Goal: Task Accomplishment & Management: Use online tool/utility

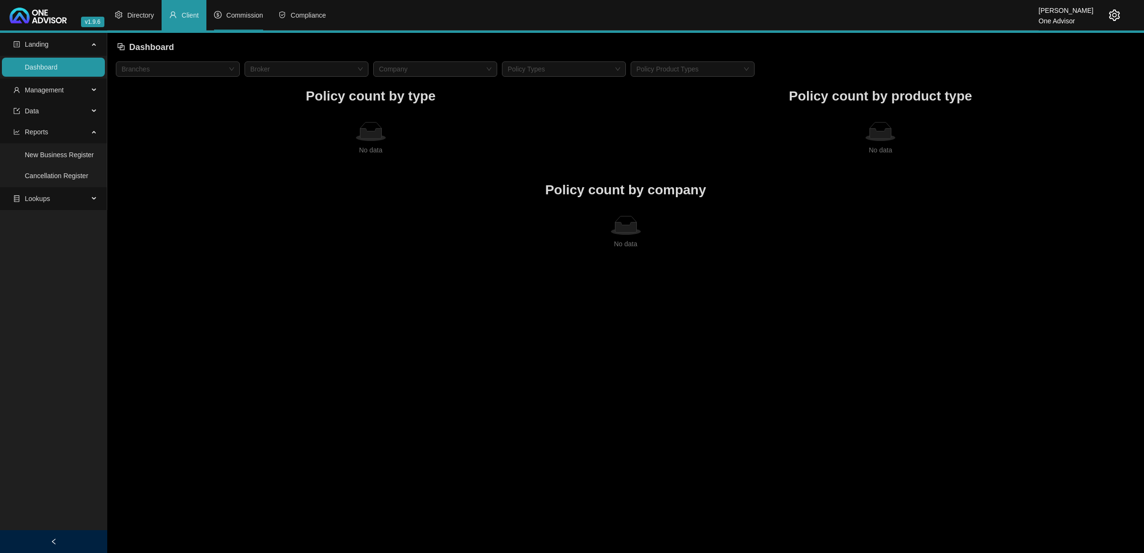
click at [258, 16] on span "Commission" at bounding box center [244, 15] width 37 height 8
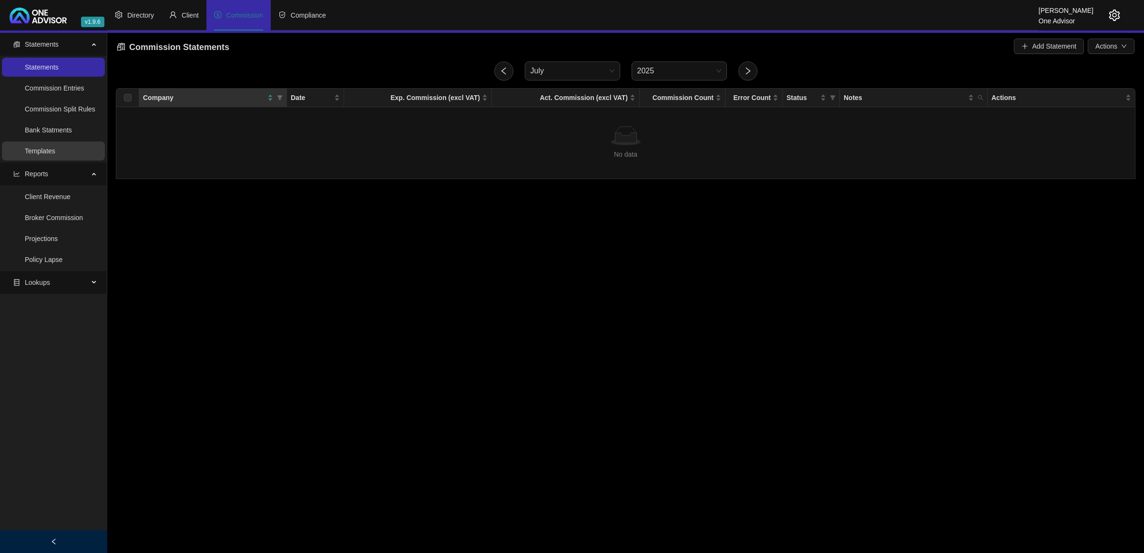
click at [54, 155] on link "Templates" at bounding box center [40, 151] width 31 height 8
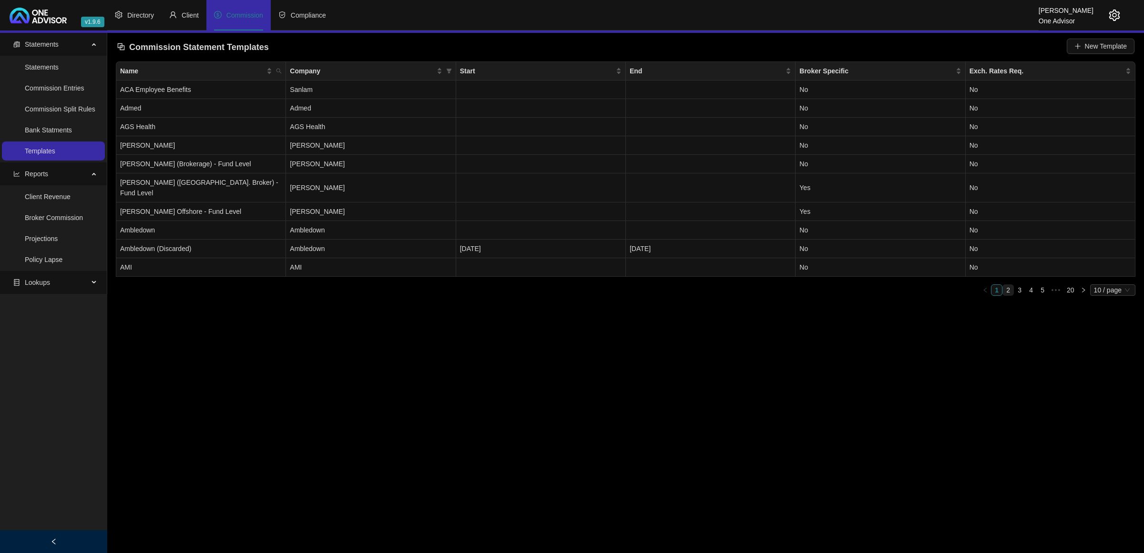
click at [1008, 285] on link "2" at bounding box center [1008, 290] width 10 height 10
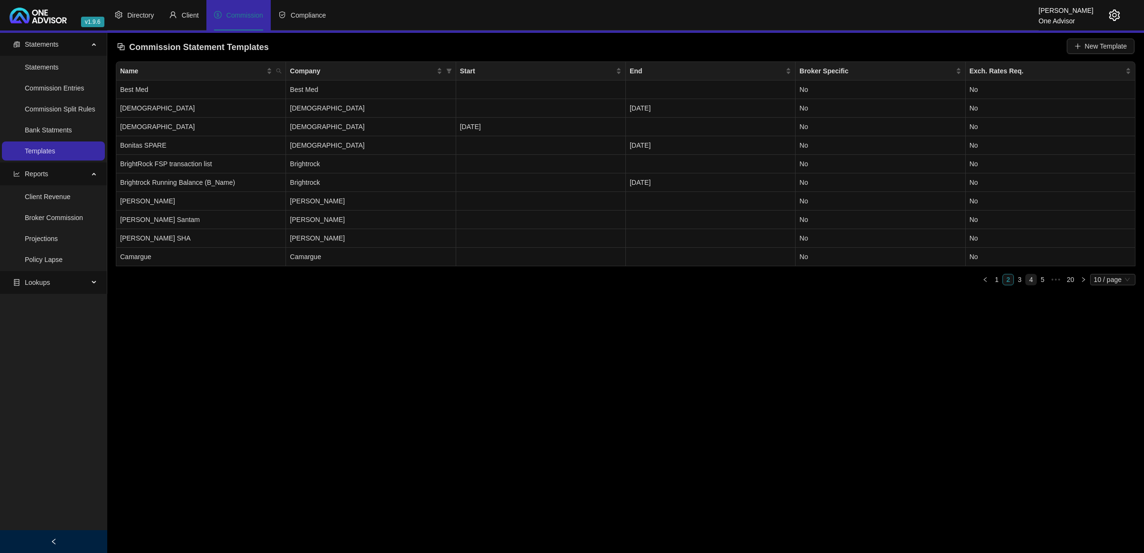
click at [1026, 278] on link "4" at bounding box center [1031, 280] width 10 height 10
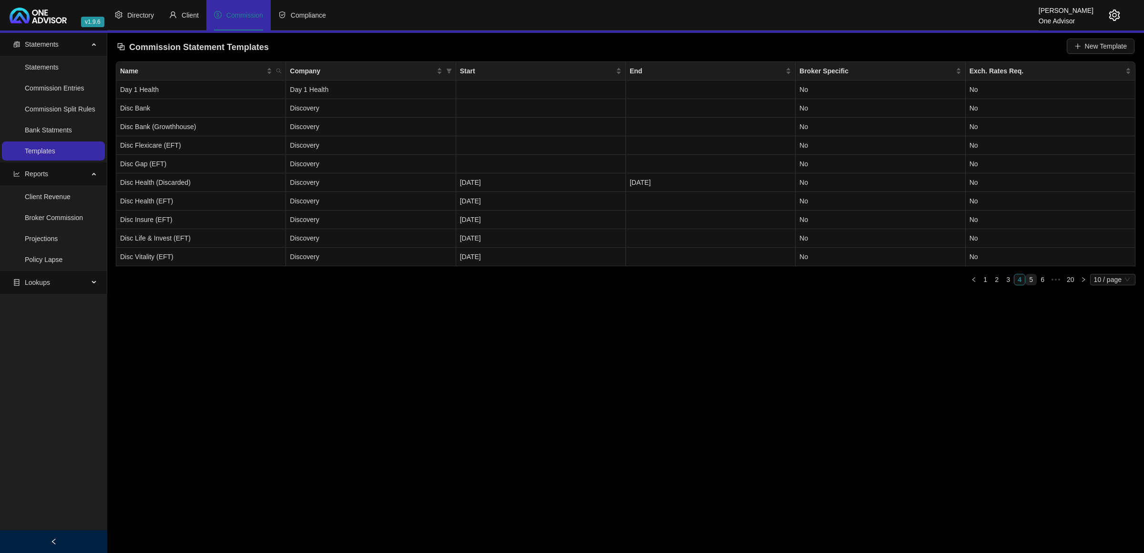
click at [1030, 279] on link "5" at bounding box center [1031, 280] width 10 height 10
click at [1045, 280] on link "7" at bounding box center [1042, 280] width 10 height 10
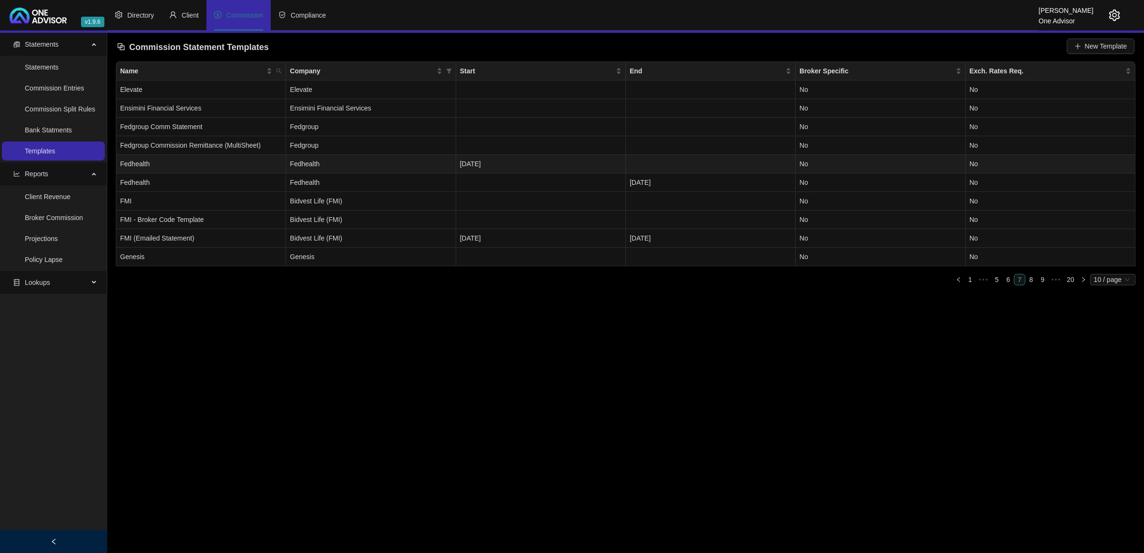
click at [296, 168] on span "Fedhealth" at bounding box center [305, 164] width 30 height 8
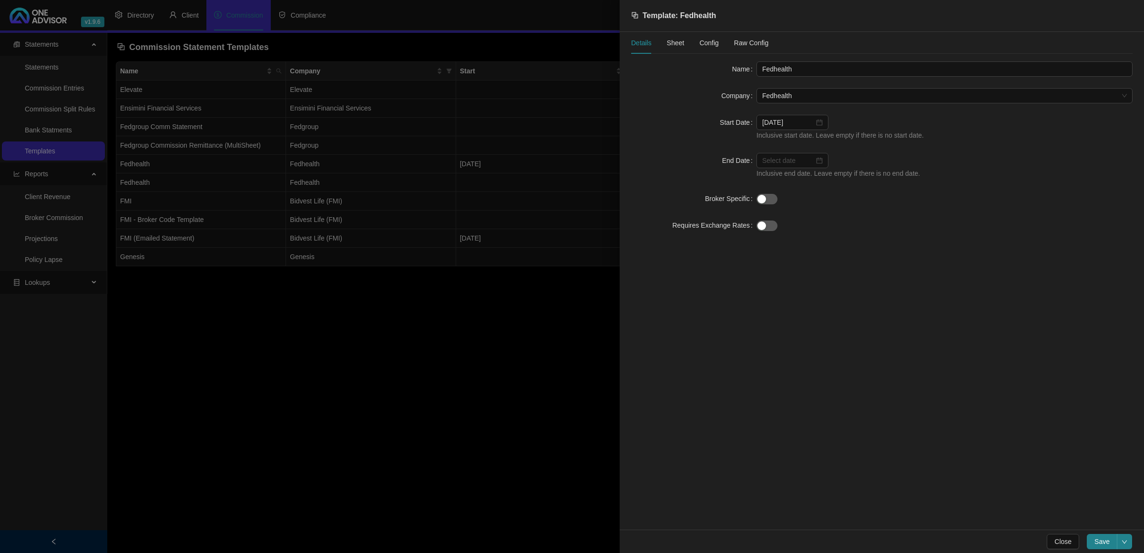
click at [676, 41] on span "Sheet" at bounding box center [676, 43] width 18 height 7
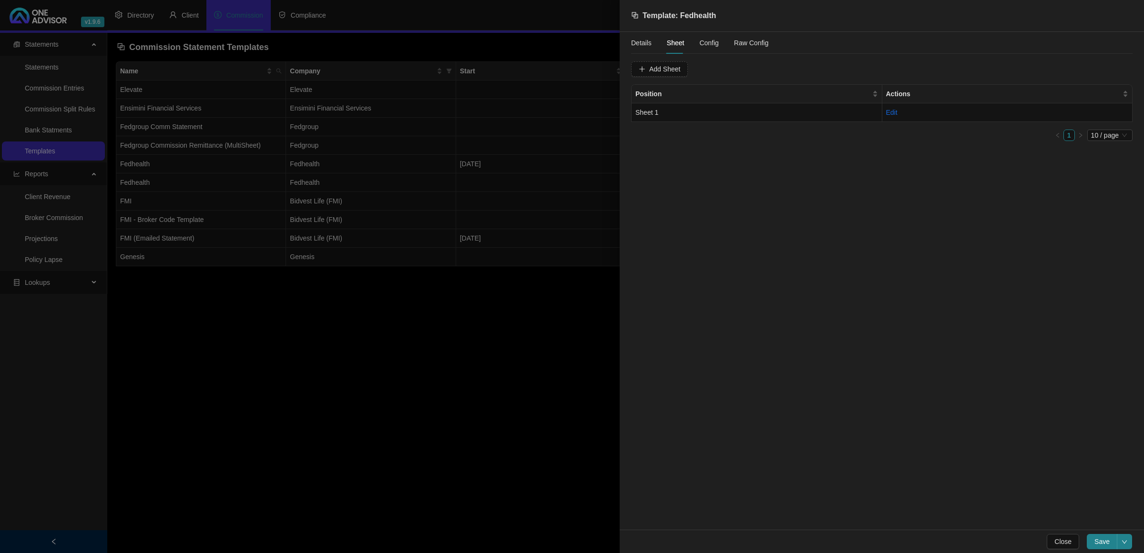
click at [699, 42] on span "Config" at bounding box center [708, 43] width 19 height 7
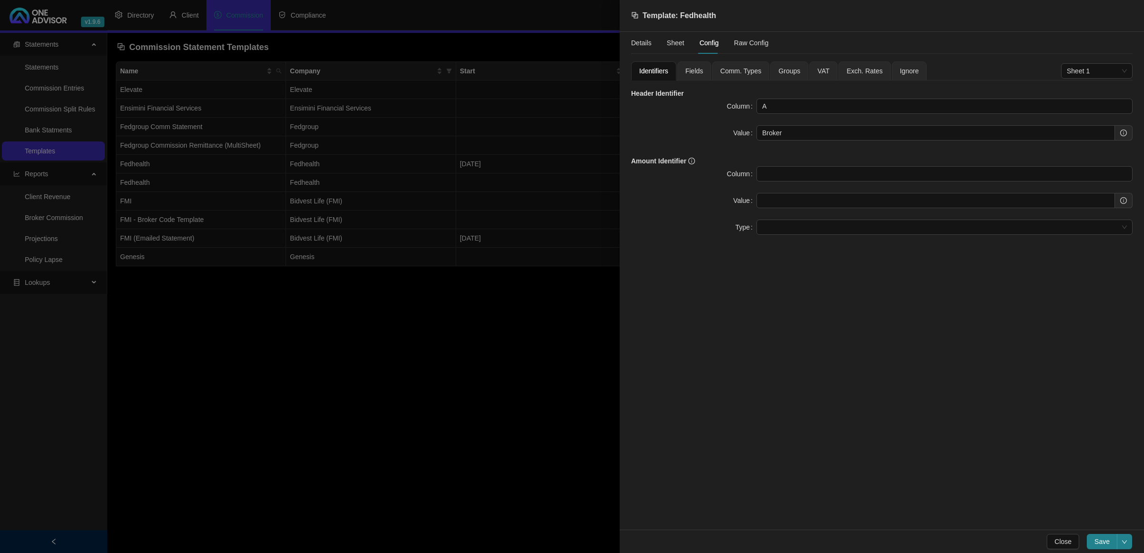
click at [702, 72] on span "Fields" at bounding box center [694, 71] width 18 height 7
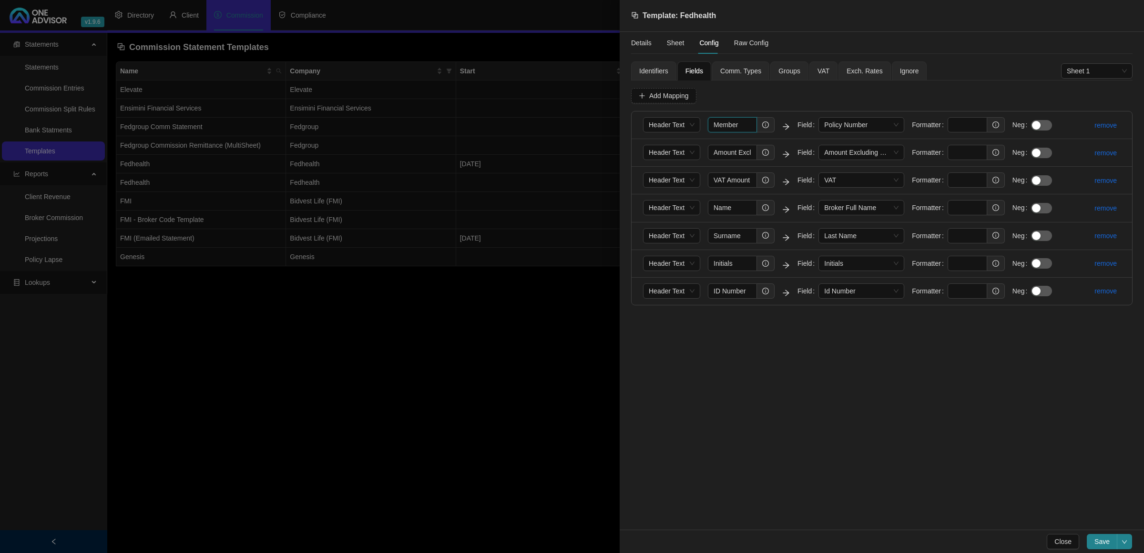
click at [727, 132] on input "Member" at bounding box center [732, 124] width 49 height 15
click at [747, 132] on input "Member" at bounding box center [732, 124] width 49 height 15
click at [737, 149] on input "Amount Excluding VAT" at bounding box center [732, 152] width 49 height 15
click at [671, 75] on div "Identifiers" at bounding box center [653, 70] width 45 height 19
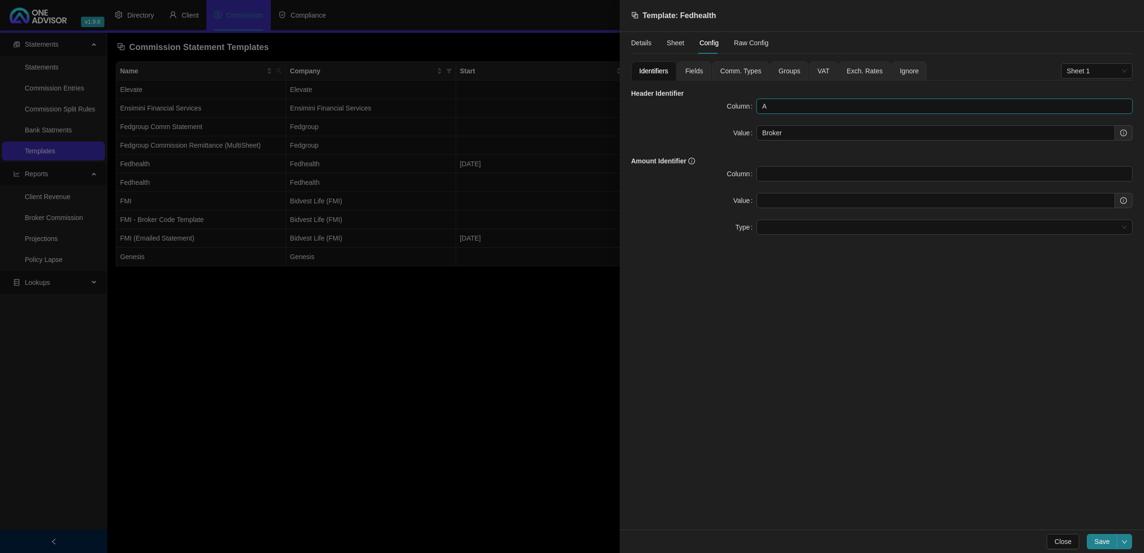
drag, startPoint x: 776, startPoint y: 100, endPoint x: 687, endPoint y: 99, distance: 88.7
click at [687, 99] on div "Column A" at bounding box center [881, 106] width 501 height 15
type input "b"
type input "B"
drag, startPoint x: 814, startPoint y: 127, endPoint x: 687, endPoint y: 129, distance: 126.8
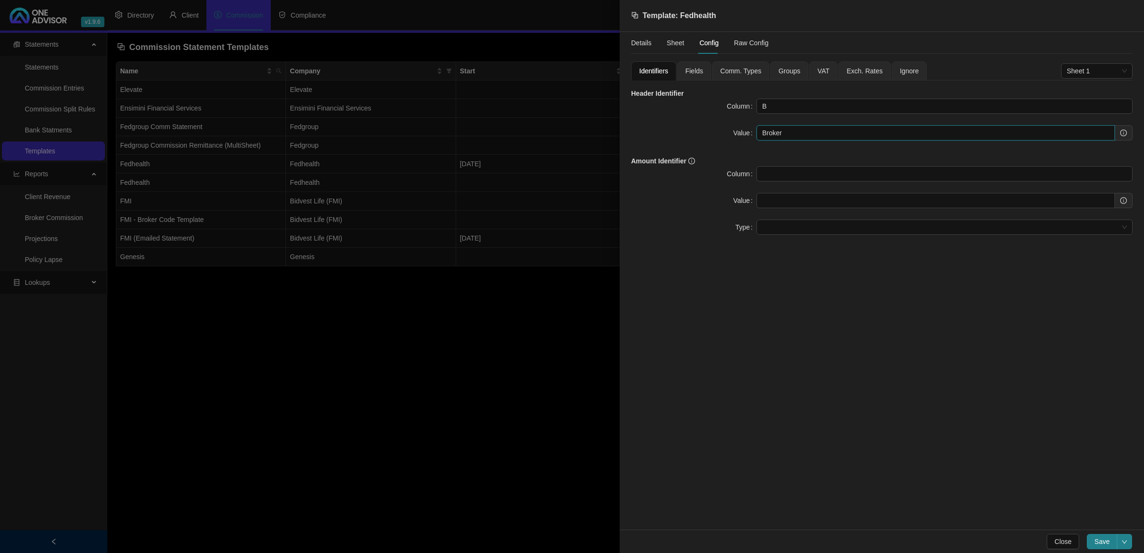
click at [687, 129] on div "Value Broker" at bounding box center [881, 132] width 501 height 15
paste input "Name"
type input "Name"
click at [1104, 539] on span "Save" at bounding box center [1101, 542] width 15 height 10
click at [330, 407] on div at bounding box center [572, 276] width 1144 height 553
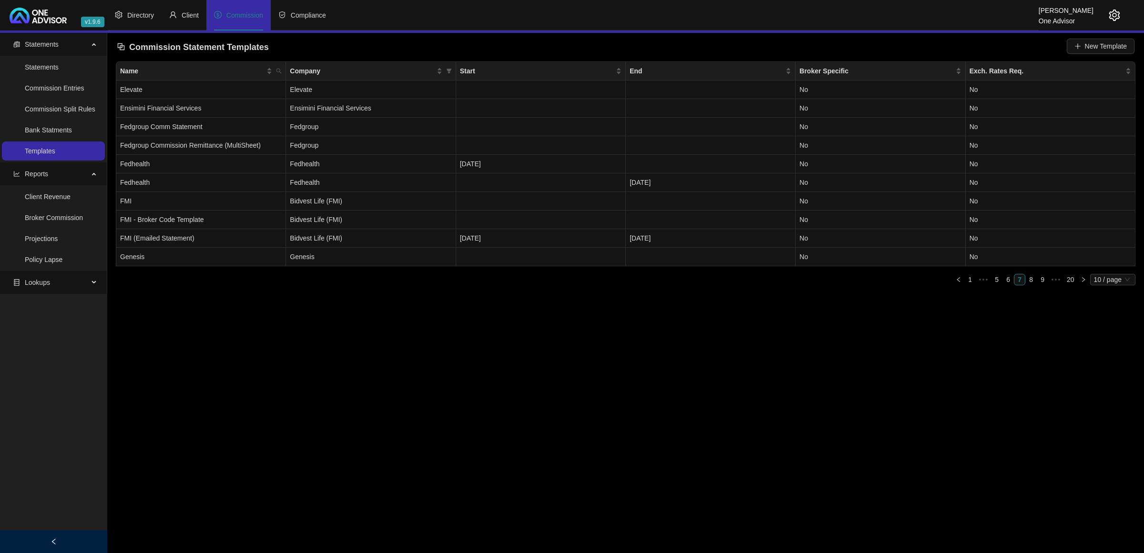
click at [1114, 14] on icon "setting" at bounding box center [1114, 15] width 11 height 11
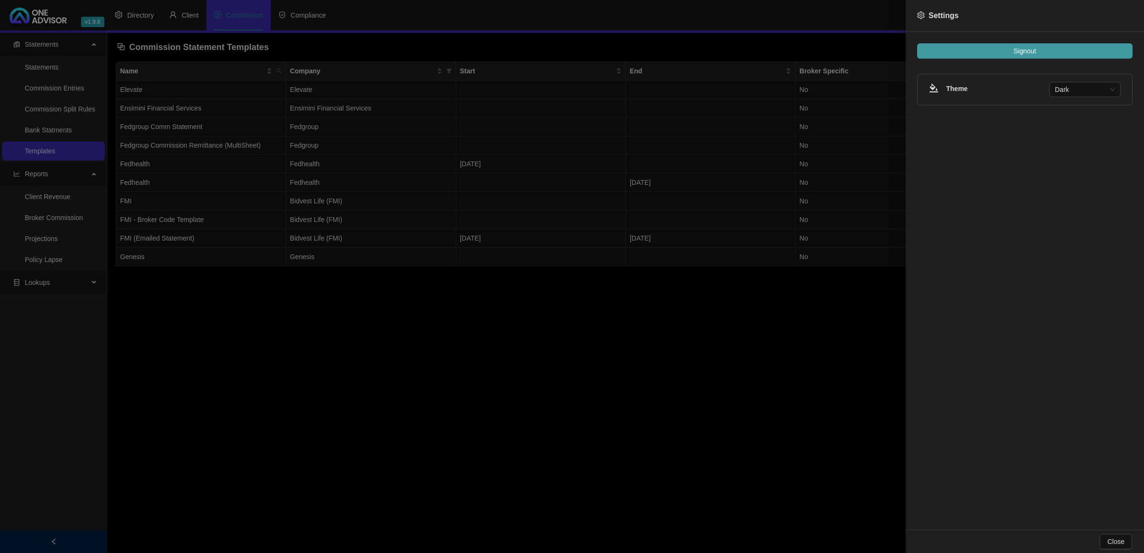
click at [1092, 46] on button "Signout" at bounding box center [1024, 50] width 215 height 15
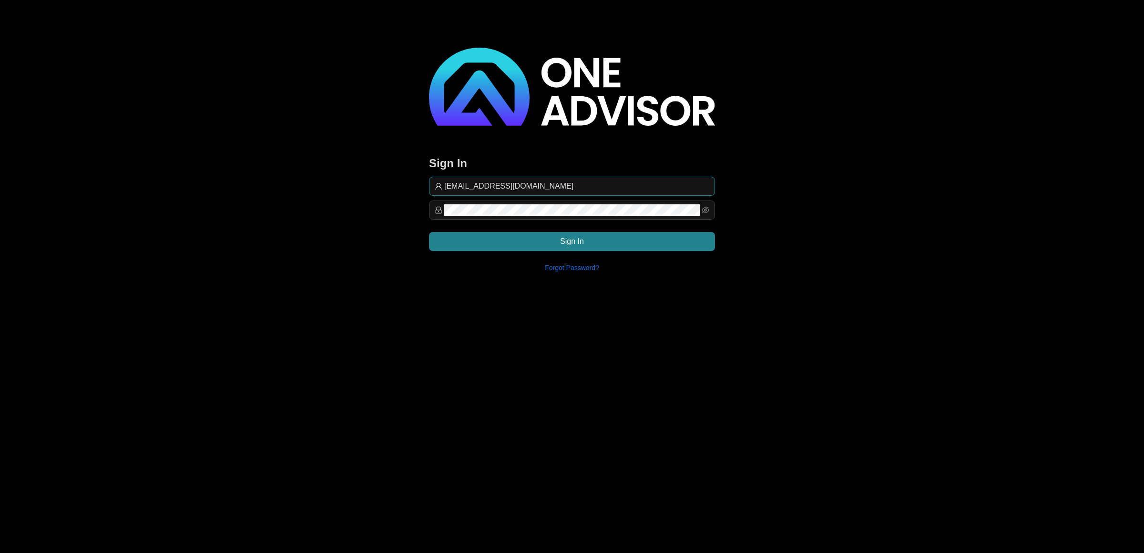
click at [572, 182] on input "[EMAIL_ADDRESS][DOMAIN_NAME]" at bounding box center [576, 186] width 265 height 11
type input "[EMAIL_ADDRESS][DOMAIN_NAME]"
click at [683, 242] on button "Sign In" at bounding box center [572, 241] width 286 height 19
